Goal: Information Seeking & Learning: Learn about a topic

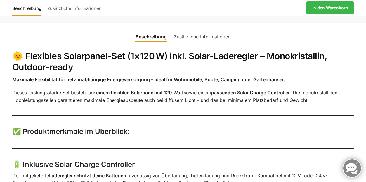
scroll to position [175, 0]
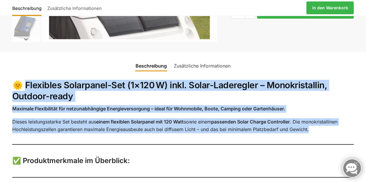
drag, startPoint x: 27, startPoint y: 85, endPoint x: 318, endPoint y: 128, distance: 294.4
copy div "lexibles Solarpanel-Set (1×120 W) inkl. Solar-Laderegler – Monokristallin, Outd…"
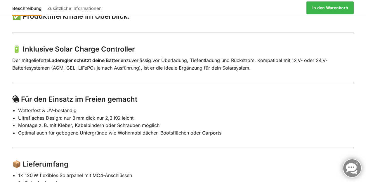
scroll to position [321, 0]
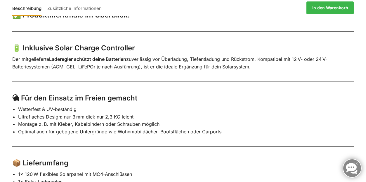
drag, startPoint x: 25, startPoint y: 47, endPoint x: 213, endPoint y: 72, distance: 189.5
copy div "klusive Solar Charge Controller Der mitgelieferte Laderegler schützt deine Batt…"
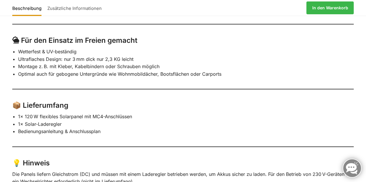
scroll to position [379, 0]
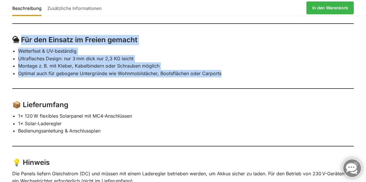
drag, startPoint x: 22, startPoint y: 40, endPoint x: 223, endPoint y: 73, distance: 203.9
copy div "ür den Einsatz im Freien gemacht Wetterfest & UV-beständig Ultraflaches Design:…"
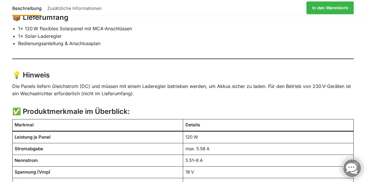
scroll to position [438, 0]
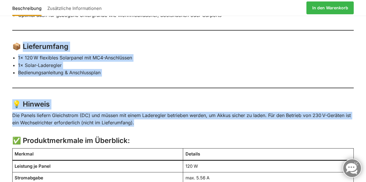
drag, startPoint x: 24, startPoint y: 47, endPoint x: 140, endPoint y: 122, distance: 138.3
click at [140, 122] on div "🌞 Flexibles Solarpanel-Set (1×120 W) inkl. Solar-Laderegler – Monokristallin, O…" at bounding box center [182, 137] width 341 height 655
copy div "ieferumfang 1× 120 W flexibles Solarpanel mit MC4-Anschlüssen 1× Solar-Laderegl…"
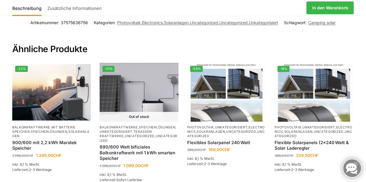
scroll to position [758, 0]
